Goal: Find specific page/section: Find specific page/section

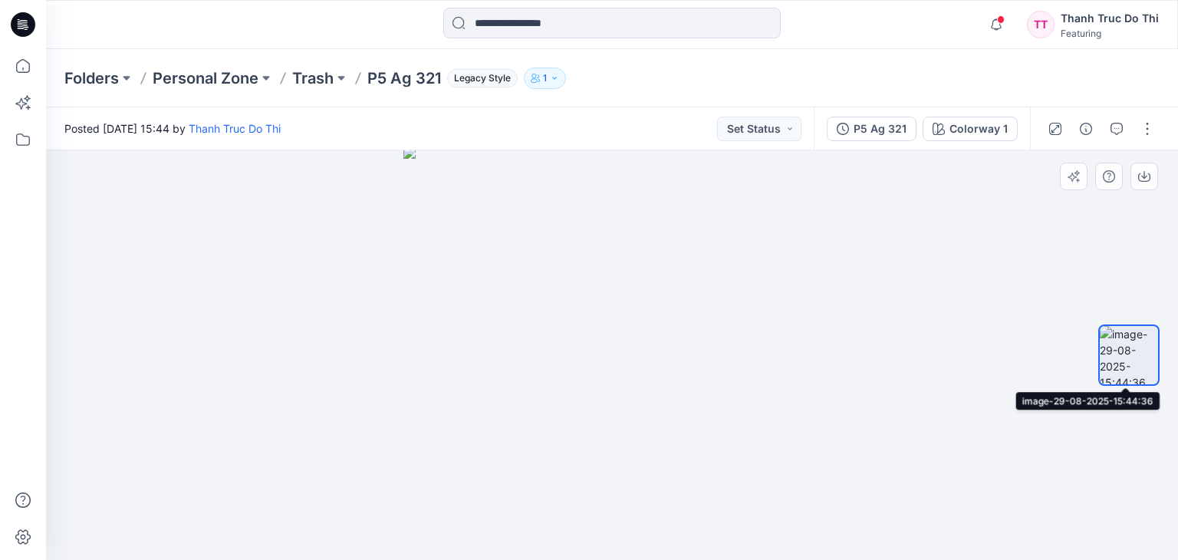
drag, startPoint x: 1138, startPoint y: 349, endPoint x: 1129, endPoint y: 348, distance: 9.2
click at [1138, 348] on img at bounding box center [1129, 355] width 58 height 58
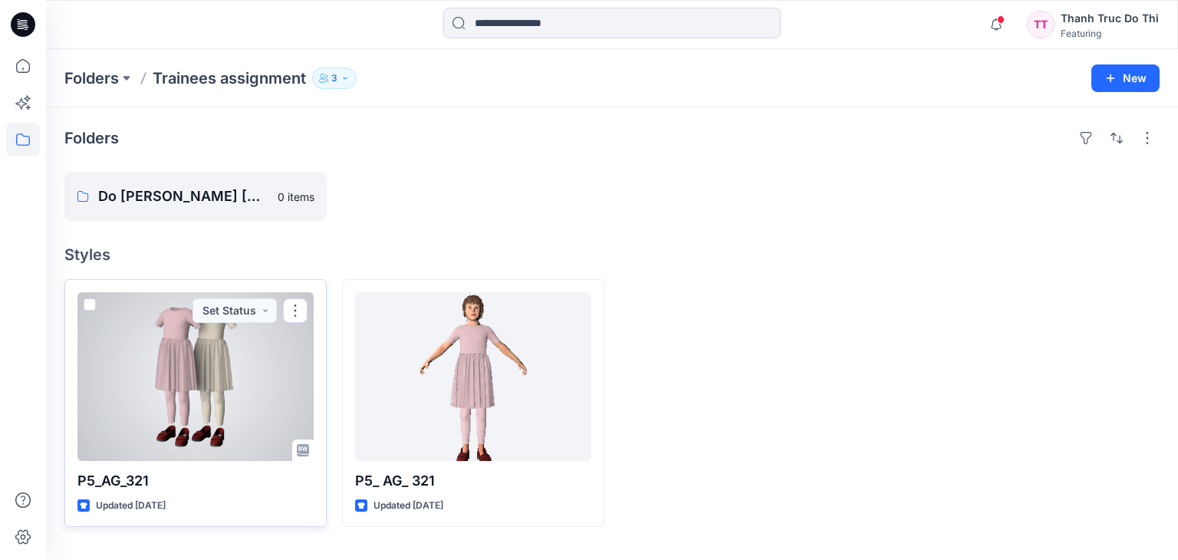
click at [196, 357] on div at bounding box center [195, 376] width 236 height 169
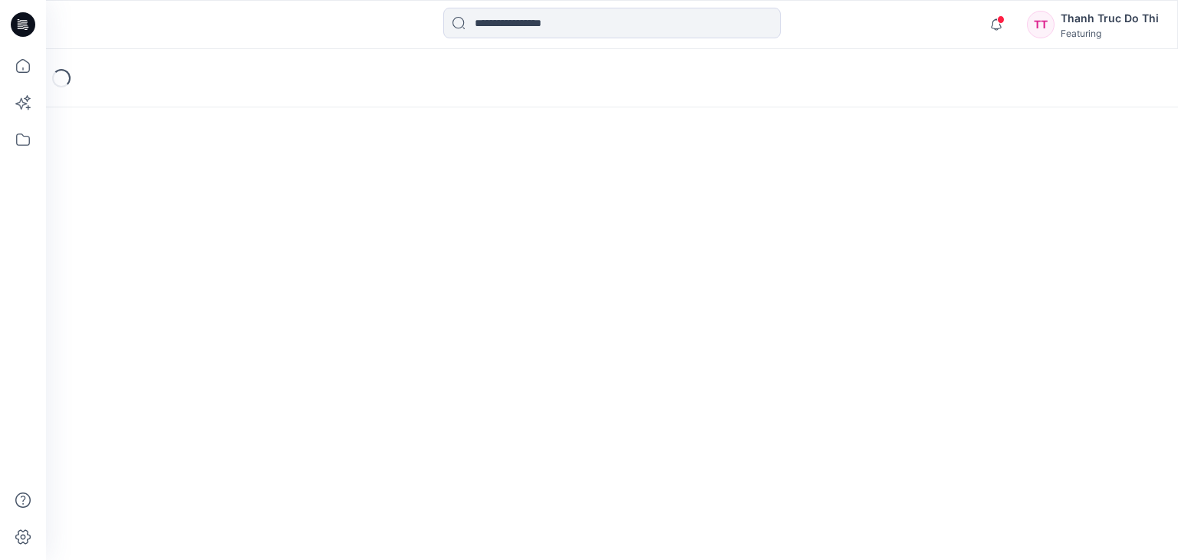
click at [196, 357] on div "Loading..." at bounding box center [612, 304] width 1132 height 511
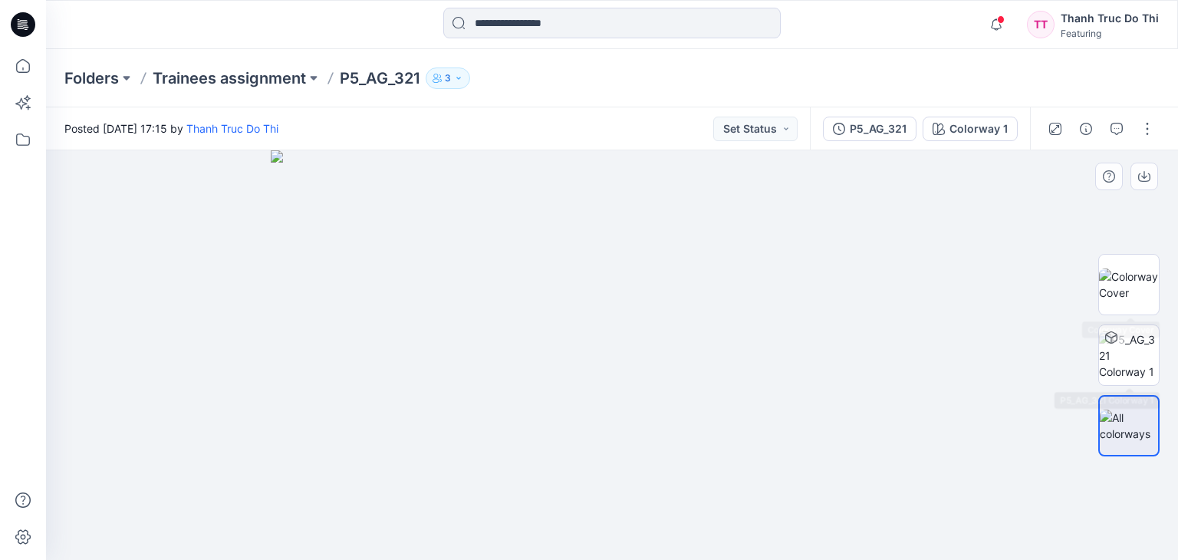
click at [1095, 341] on div at bounding box center [1129, 356] width 98 height 222
click at [1129, 344] on img at bounding box center [1129, 355] width 60 height 48
